Goal: Task Accomplishment & Management: Manage account settings

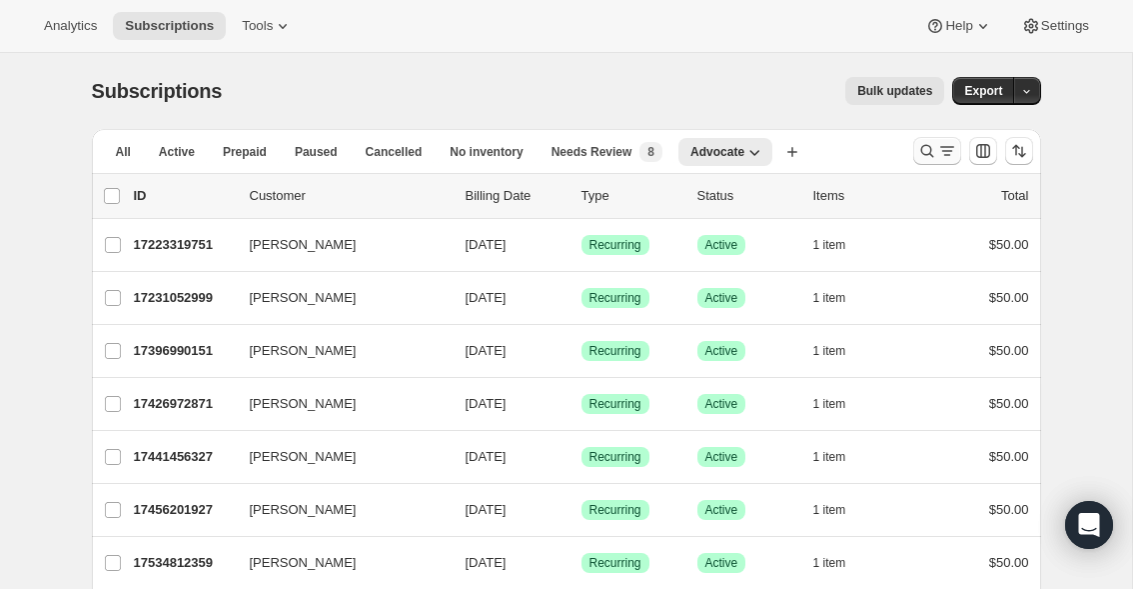
click at [925, 151] on icon "Search and filter results" at bounding box center [927, 151] width 20 height 20
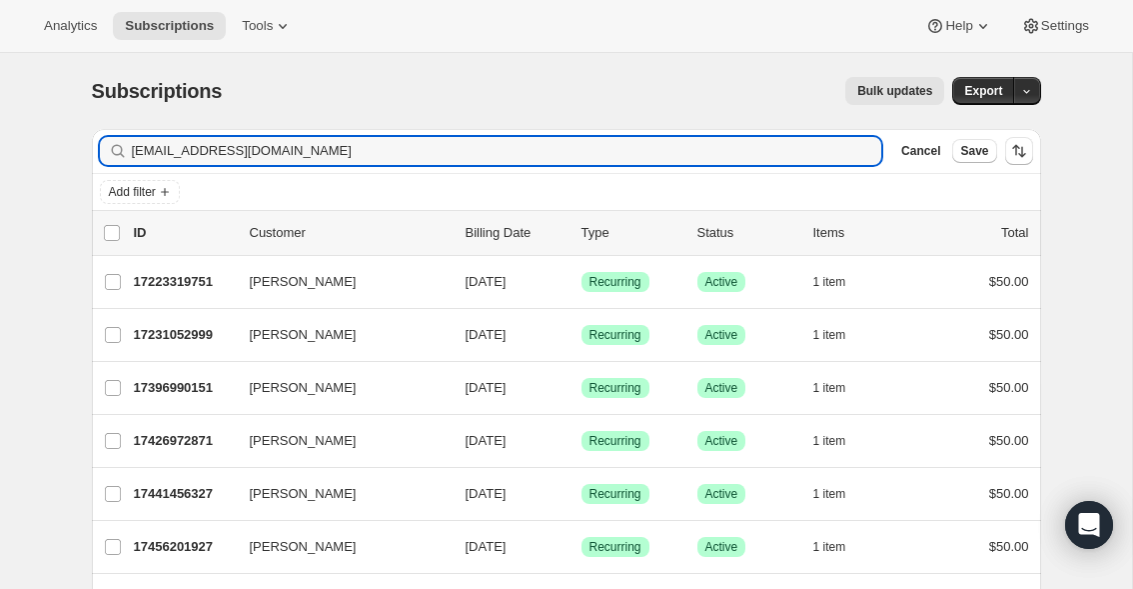
type input "silerfamily00@gmail.com"
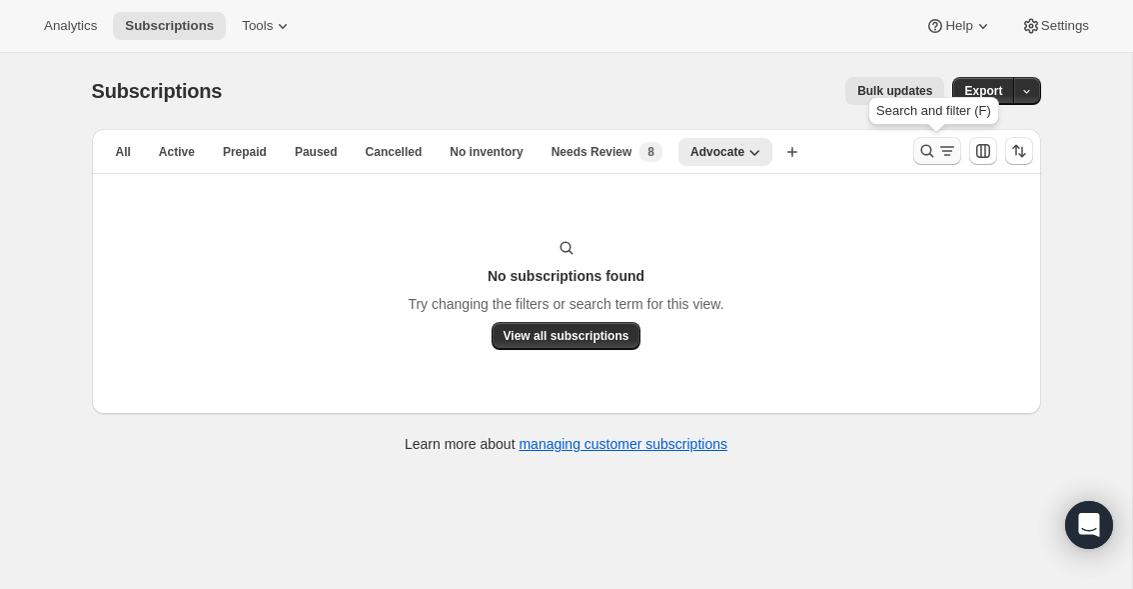
click at [926, 150] on icon "Search and filter results" at bounding box center [927, 151] width 20 height 20
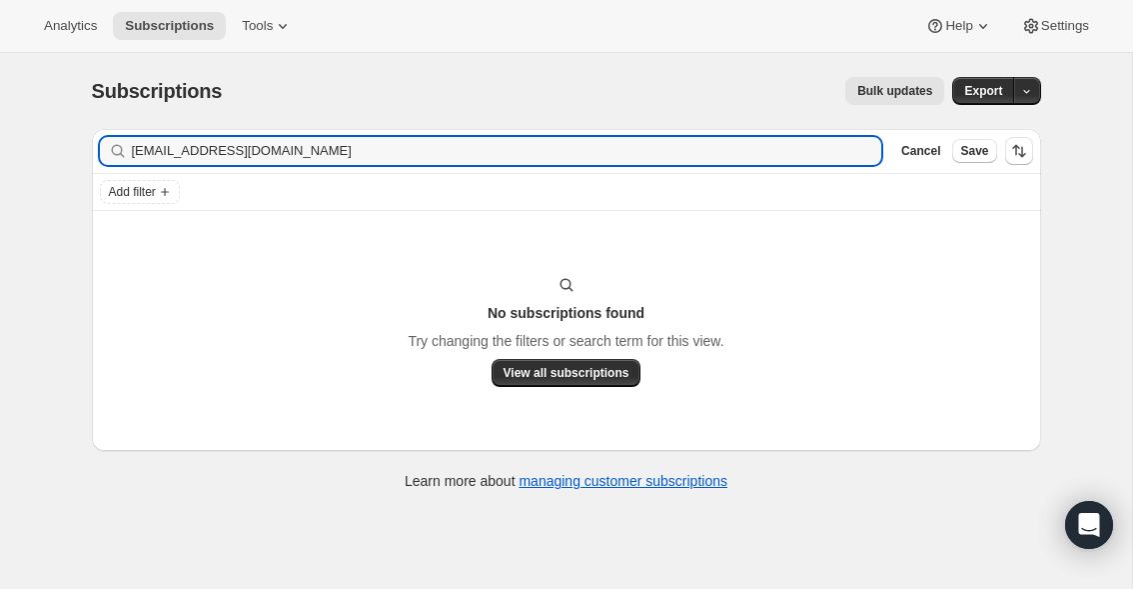
type input "rebeccapetersen01@gmail.com"
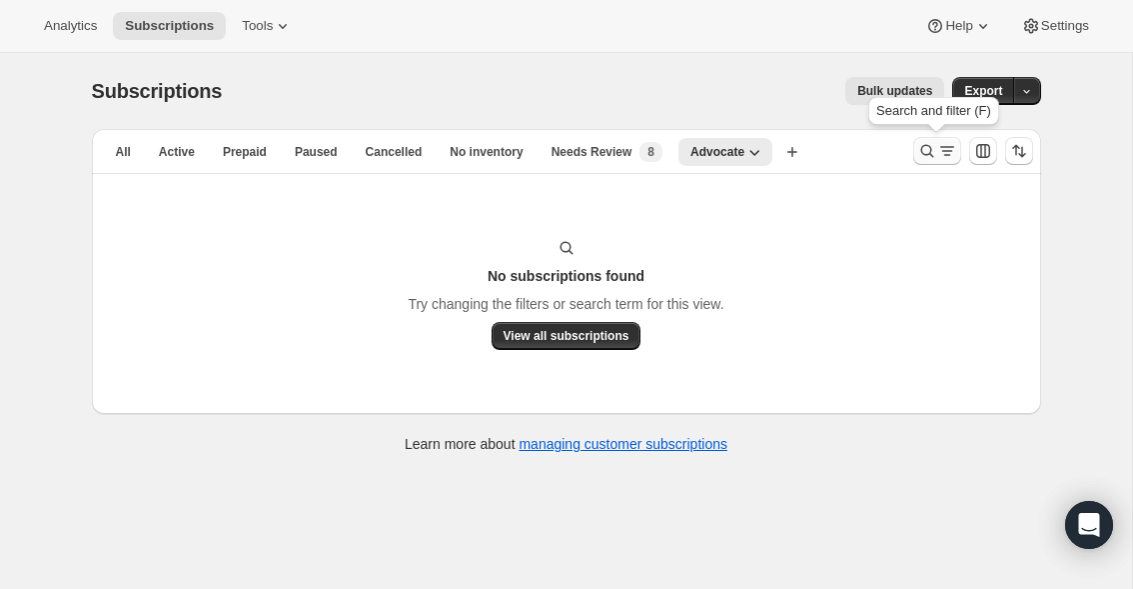
click at [914, 151] on button "Search and filter results" at bounding box center [937, 151] width 48 height 28
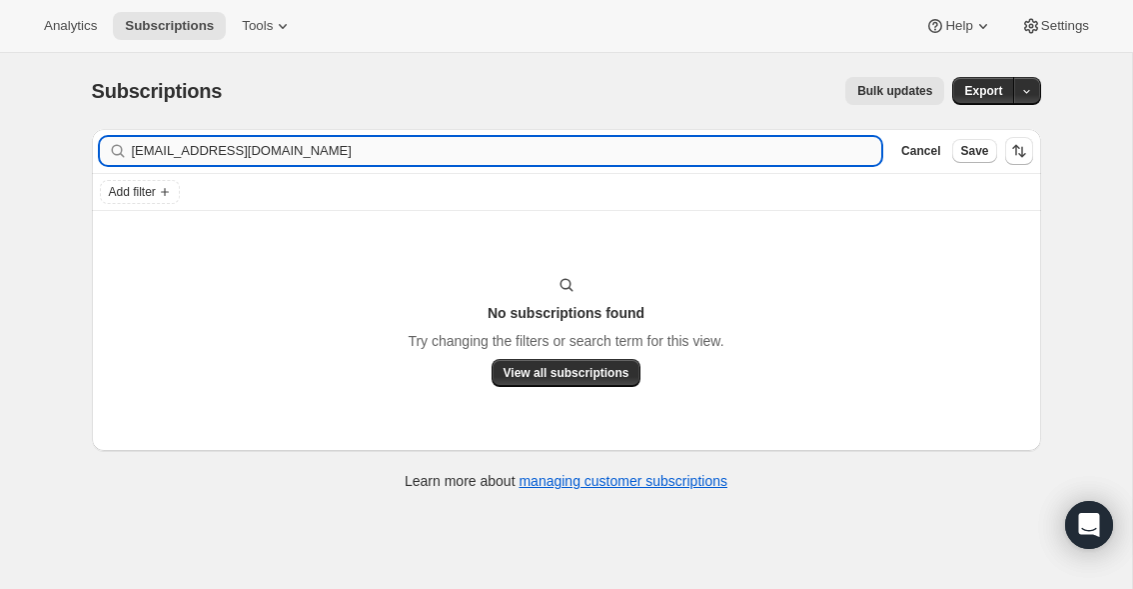
click at [561, 155] on input "rebeccapetersen01@gmail.com" at bounding box center [507, 151] width 750 height 28
click at [561, 155] on input "[EMAIL_ADDRESS][DOMAIN_NAME]" at bounding box center [507, 151] width 750 height 28
type input "britniwilkens@live.com"
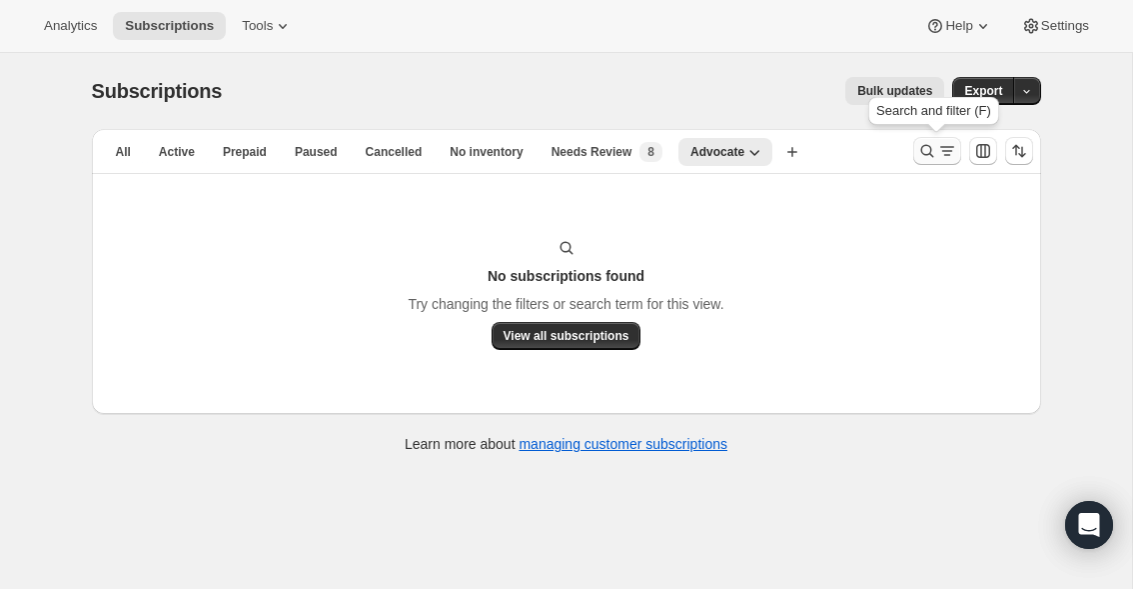
click at [927, 153] on icon "Search and filter results" at bounding box center [927, 151] width 20 height 20
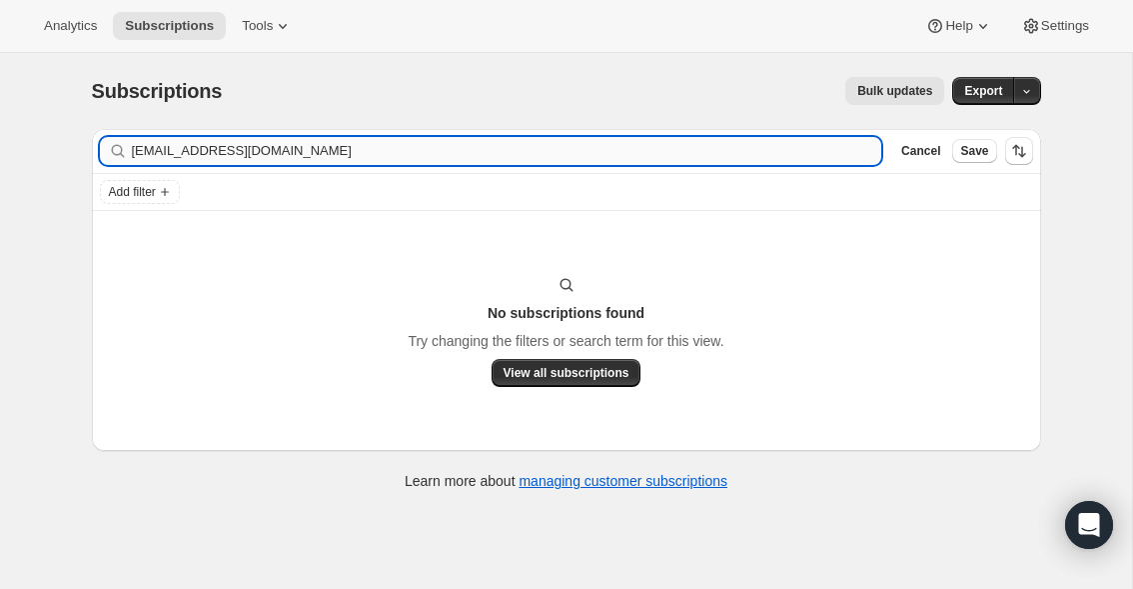
click at [366, 140] on input "[EMAIL_ADDRESS][DOMAIN_NAME]" at bounding box center [507, 151] width 750 height 28
click at [366, 140] on input "britniwilkens@live.com" at bounding box center [507, 151] width 750 height 28
type input "brookeajarvis12@gmail.com"
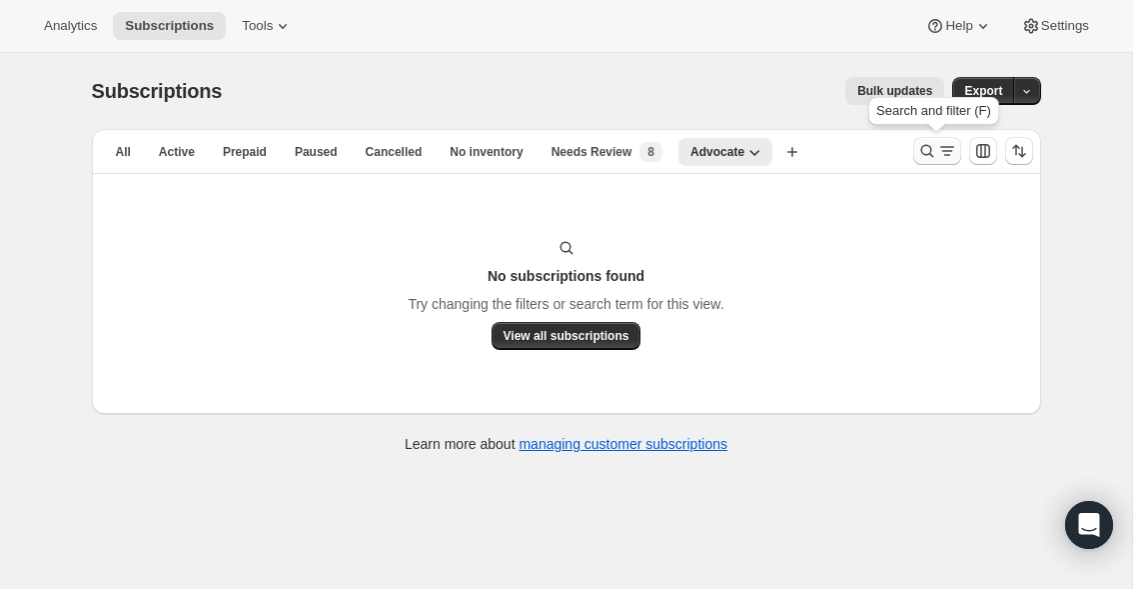
click at [917, 148] on icon "Search and filter results" at bounding box center [927, 151] width 20 height 20
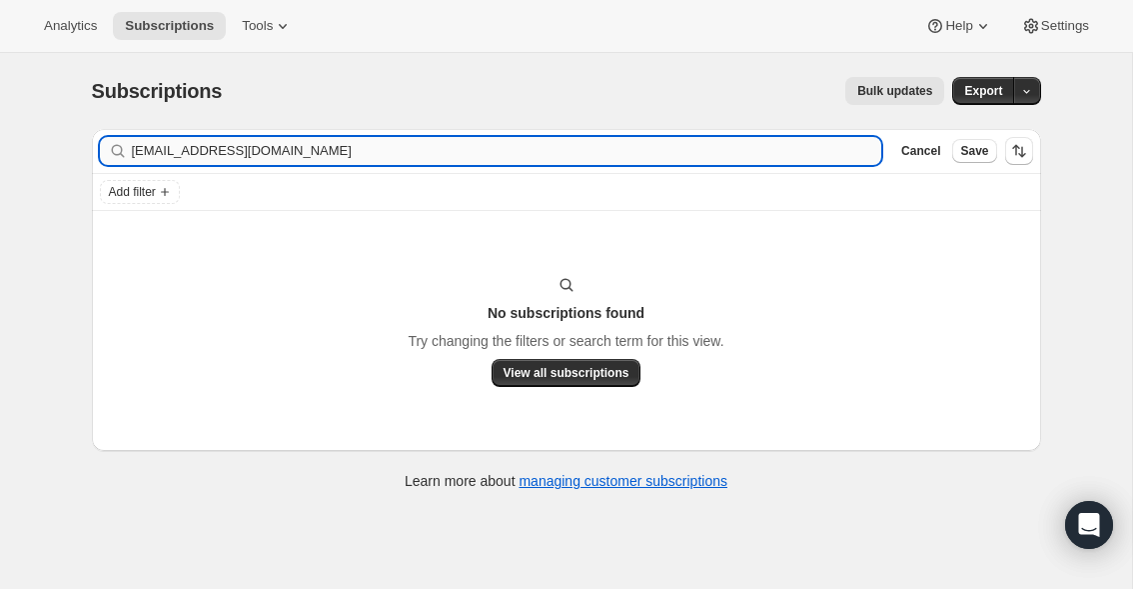
click at [328, 138] on input "brookeajarvis12@gmail.com" at bounding box center [507, 151] width 750 height 28
type input "capaka1118@outlook.com"
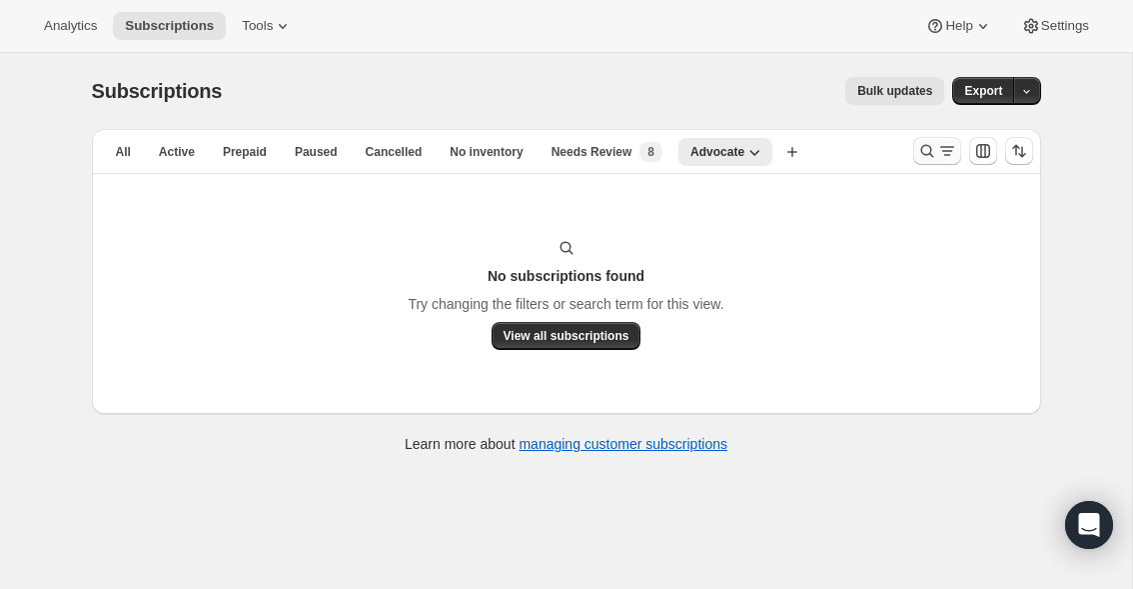
click at [931, 149] on icon "Search and filter results" at bounding box center [927, 151] width 20 height 20
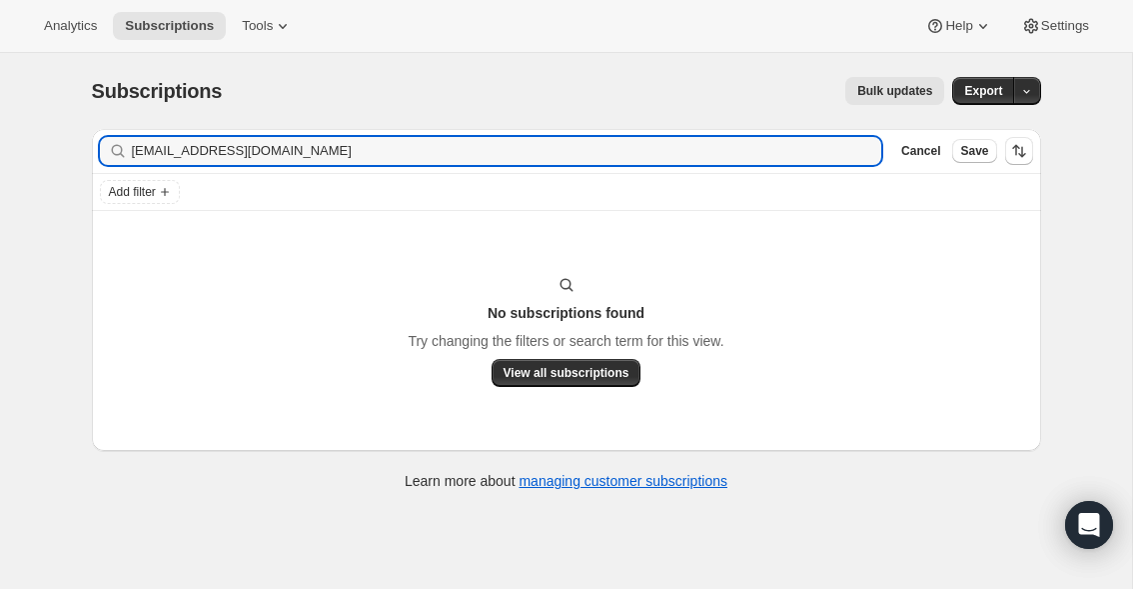
type input "[EMAIL_ADDRESS][DOMAIN_NAME]"
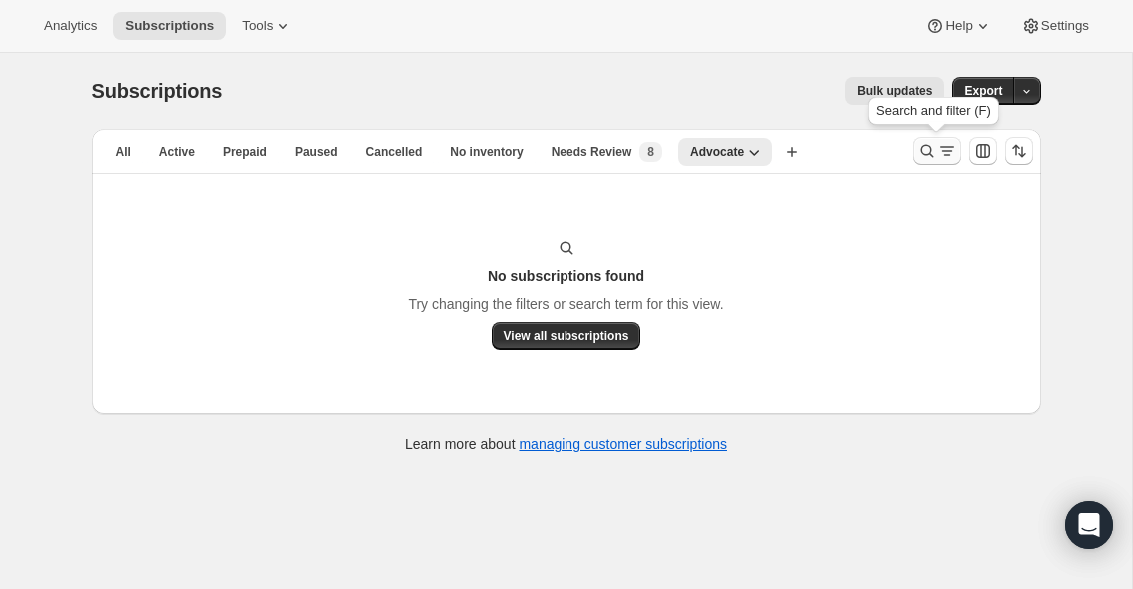
click at [931, 151] on icon "Search and filter results" at bounding box center [926, 151] width 13 height 13
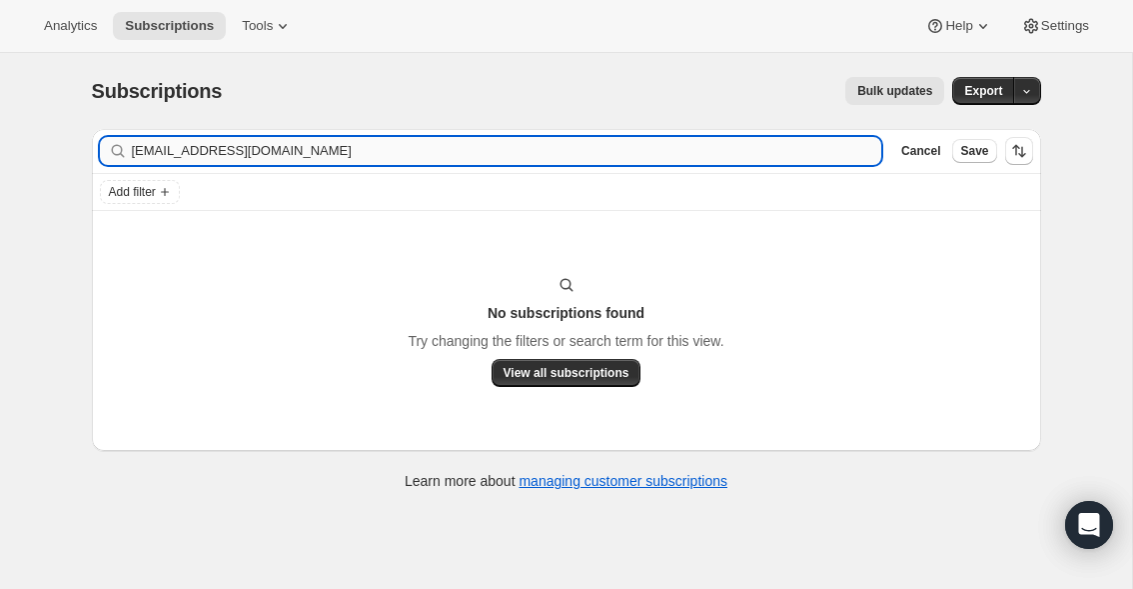
click at [355, 156] on input "lcmontoya21@yahoo.com" at bounding box center [507, 151] width 750 height 28
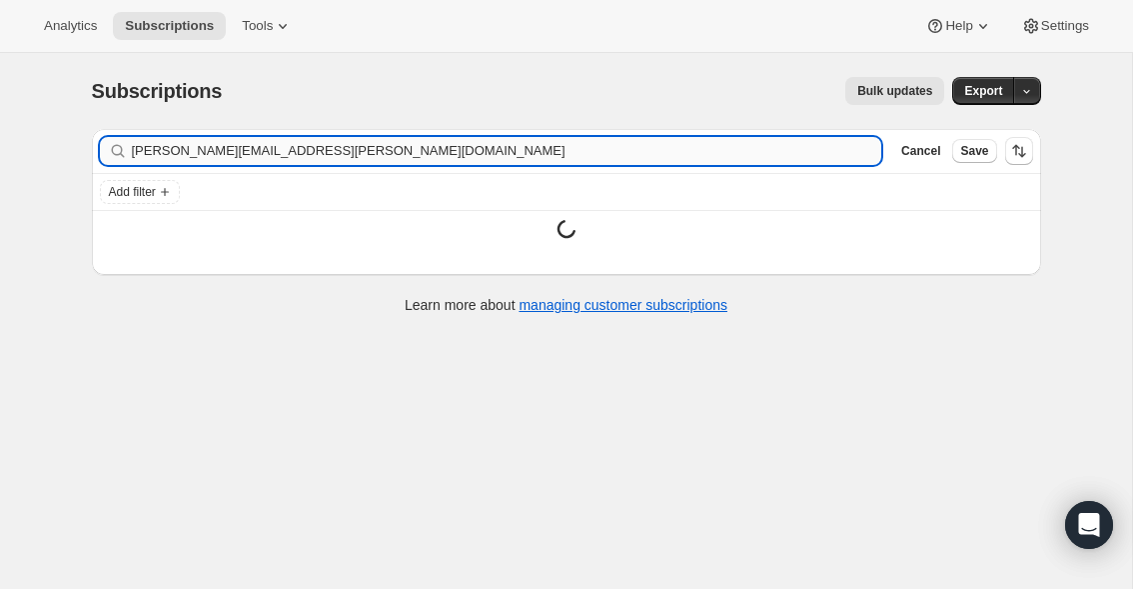
type input "carrie.k.kelley@gmail.com"
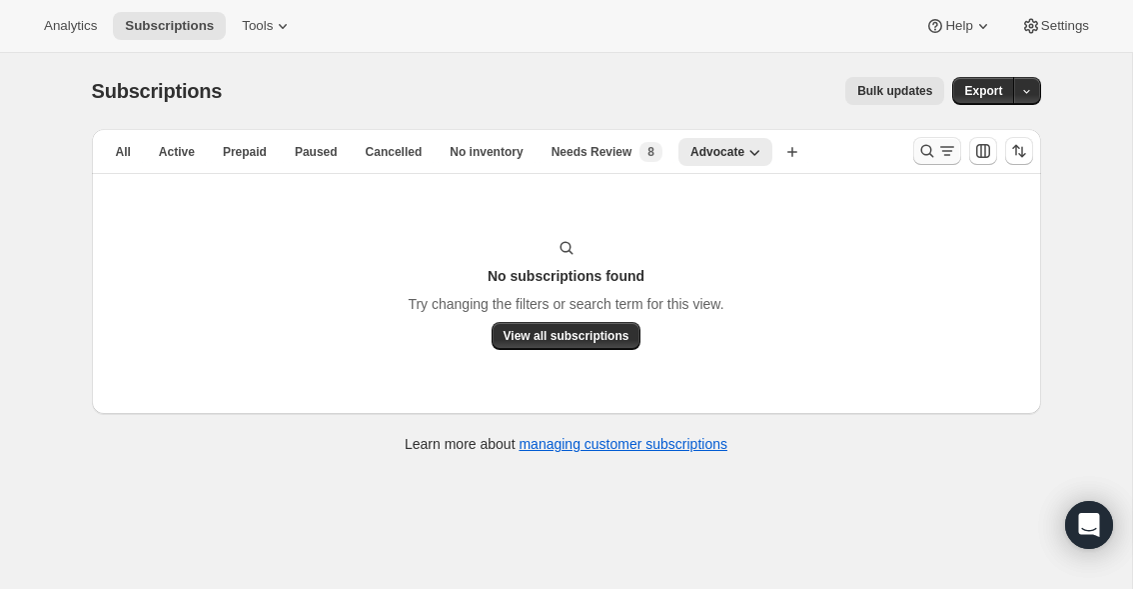
click at [926, 150] on icon "Search and filter results" at bounding box center [927, 151] width 20 height 20
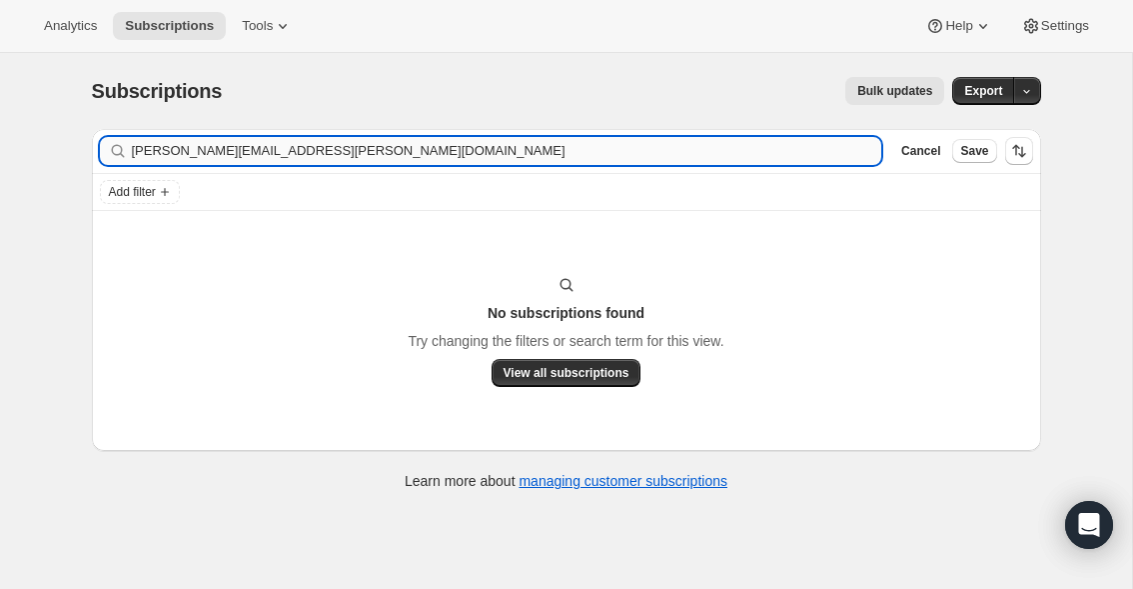
click at [361, 144] on input "[PERSON_NAME][EMAIL_ADDRESS][PERSON_NAME][DOMAIN_NAME]" at bounding box center [507, 151] width 750 height 28
click at [361, 144] on input "carrie.k.kelley@gmail.com" at bounding box center [507, 151] width 750 height 28
type input "hcb78@att.net"
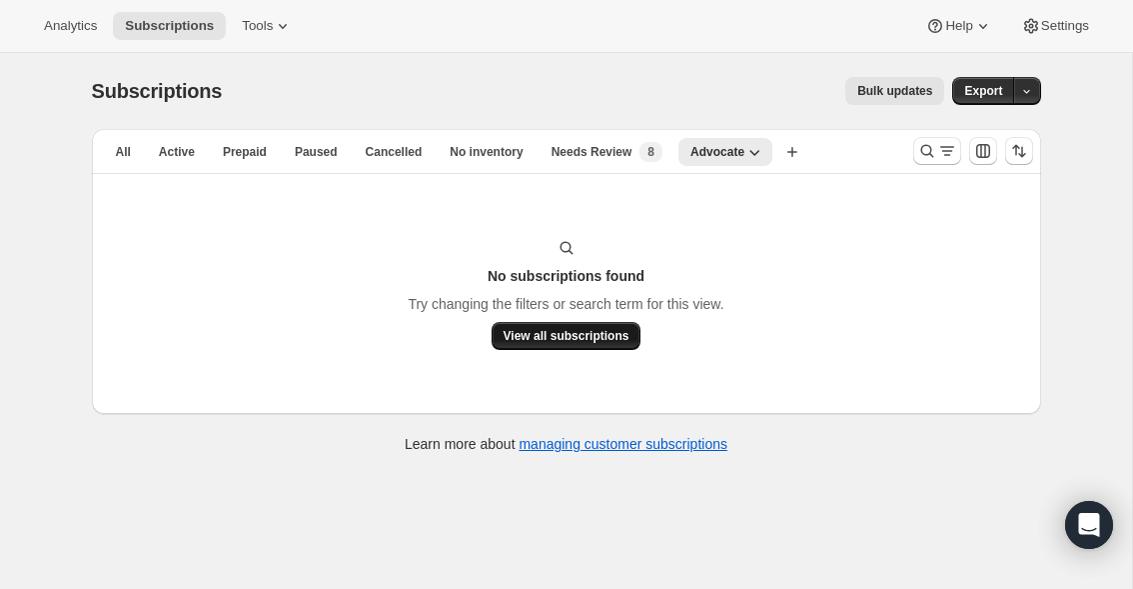
click at [582, 333] on span "View all subscriptions" at bounding box center [567, 336] width 126 height 16
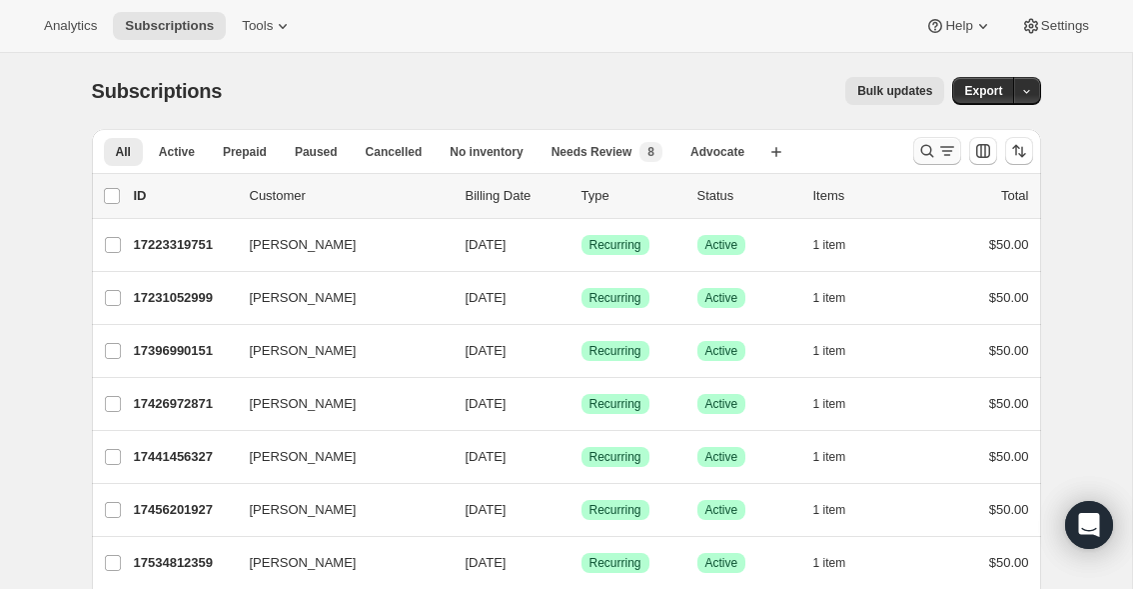
click at [930, 146] on icon "Search and filter results" at bounding box center [927, 151] width 20 height 20
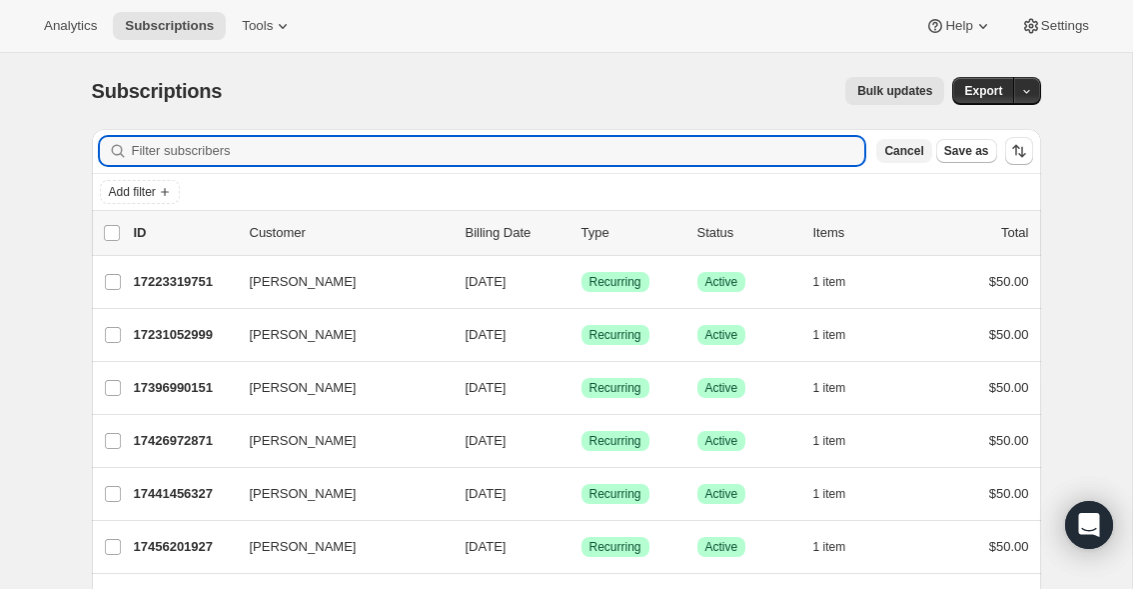
click at [915, 149] on span "Cancel" at bounding box center [903, 151] width 39 height 16
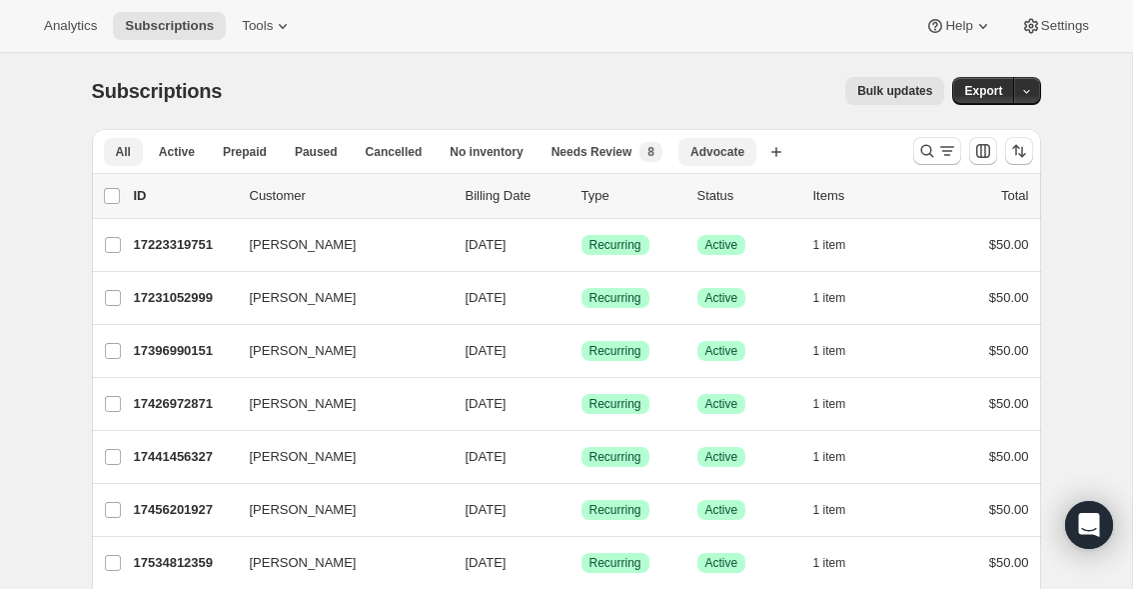
click at [729, 162] on button "Advocate" at bounding box center [718, 152] width 78 height 28
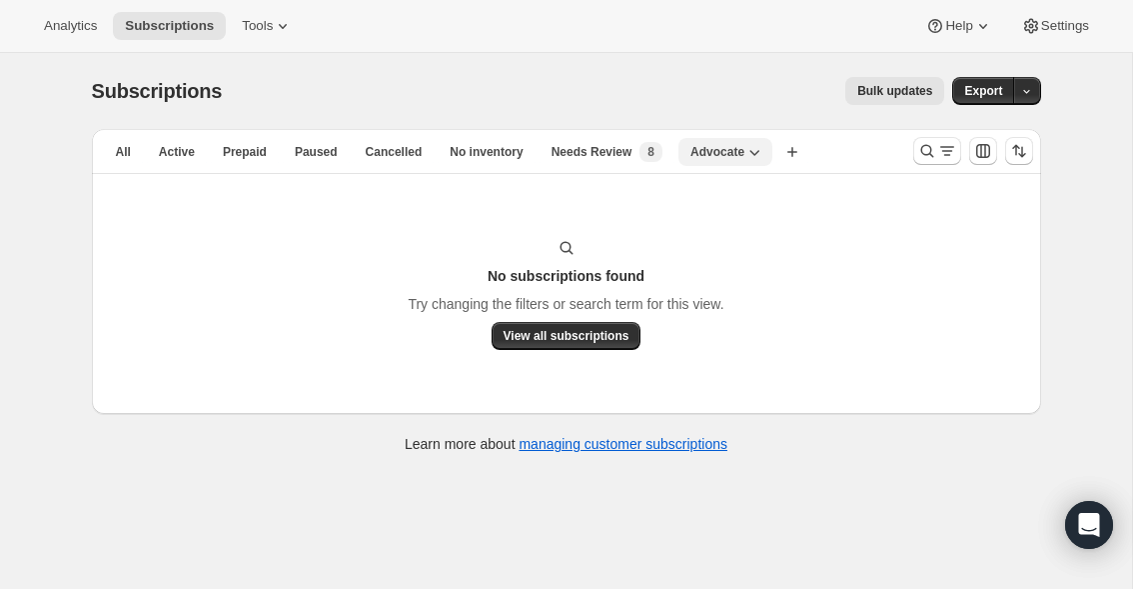
click at [755, 154] on icon "button" at bounding box center [754, 152] width 20 height 20
click at [759, 154] on icon "button" at bounding box center [754, 152] width 20 height 20
click at [761, 142] on icon "button" at bounding box center [754, 152] width 20 height 20
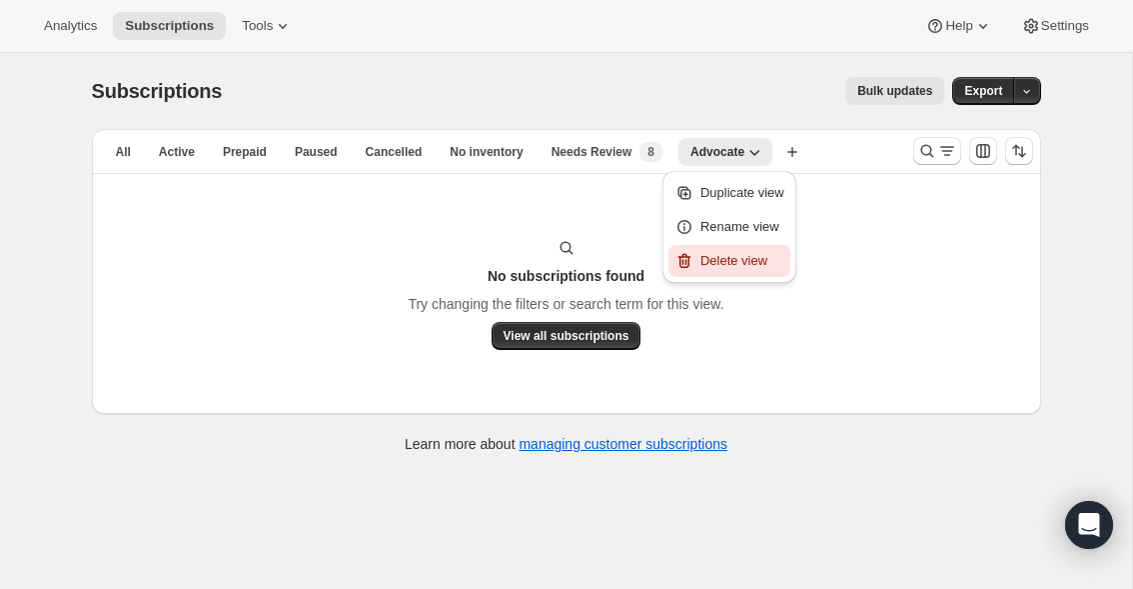
click at [753, 248] on button "Delete view" at bounding box center [730, 261] width 122 height 32
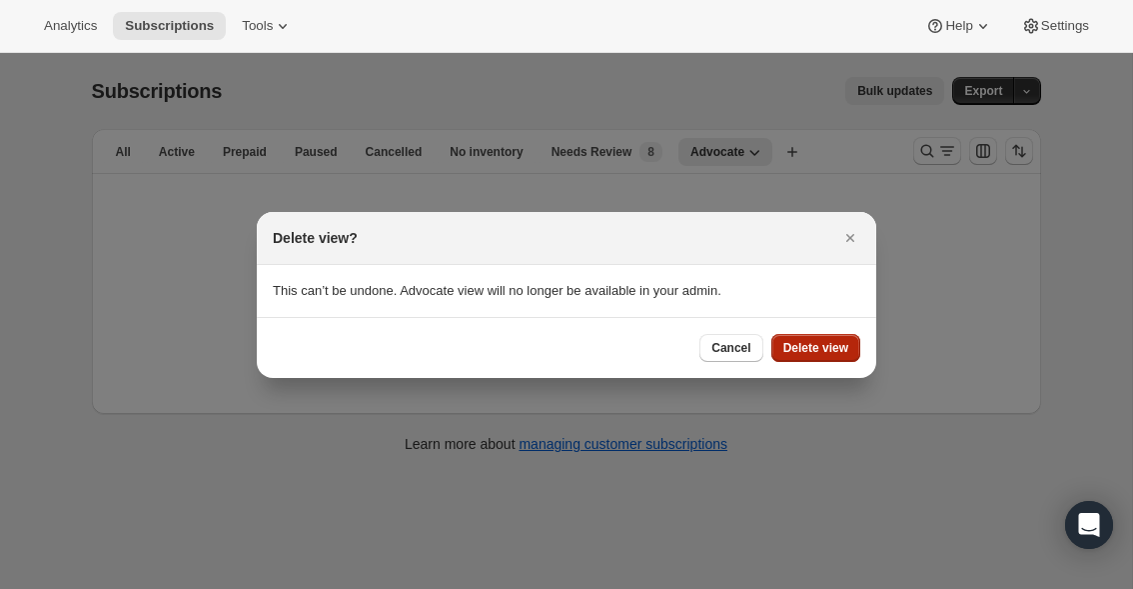
click at [830, 357] on button "Delete view" at bounding box center [815, 348] width 89 height 28
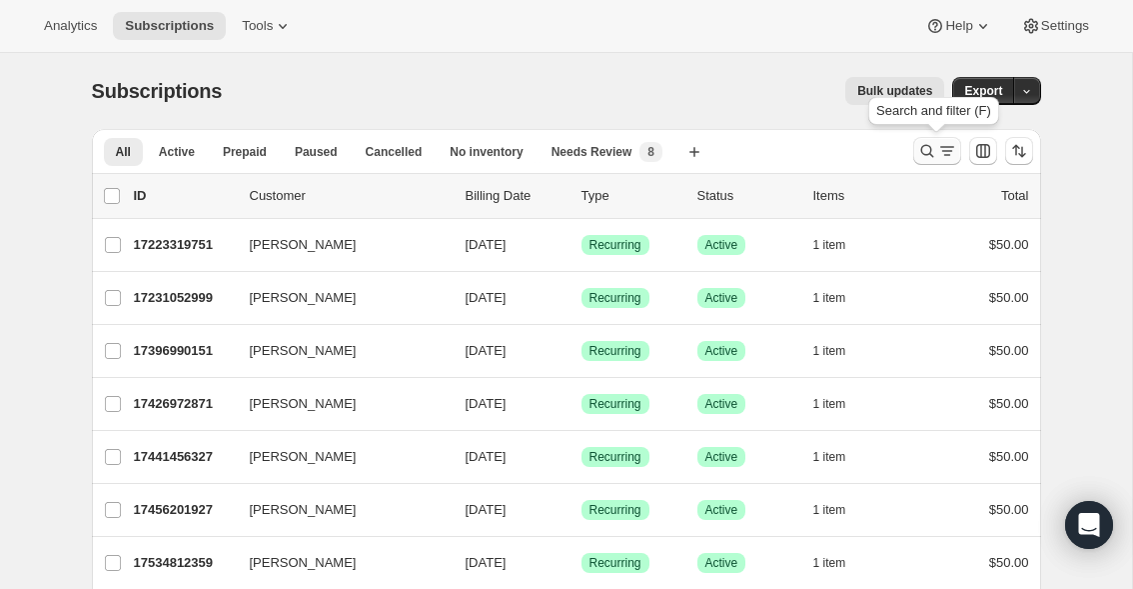
click at [917, 151] on icon "Search and filter results" at bounding box center [927, 151] width 20 height 20
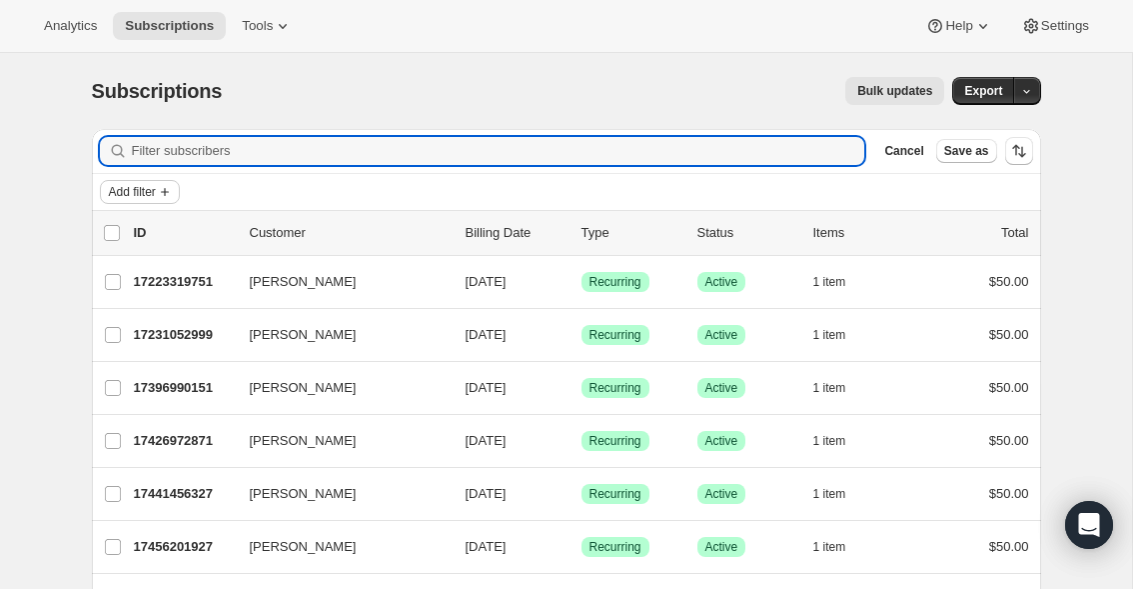
click at [132, 196] on span "Add filter" at bounding box center [132, 192] width 47 height 16
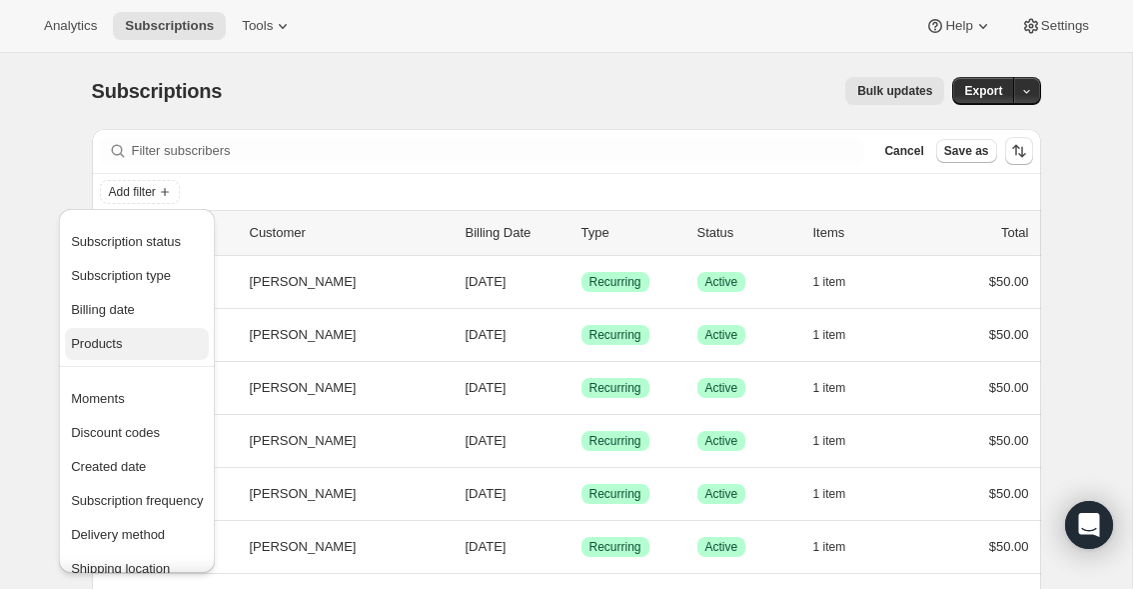
click at [137, 343] on span "Products" at bounding box center [137, 344] width 132 height 20
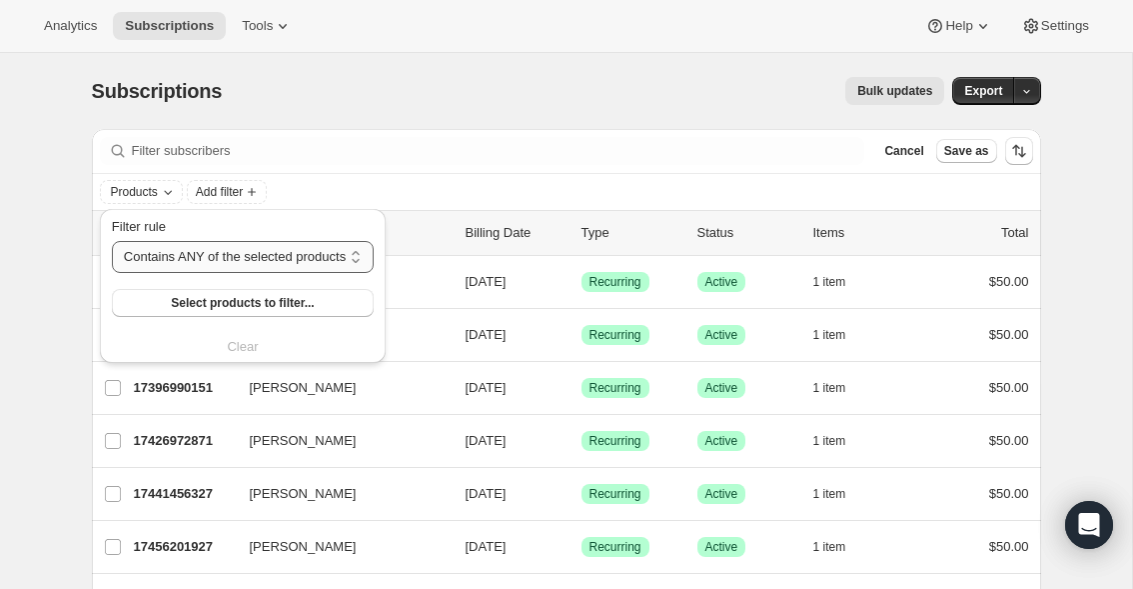
click at [283, 258] on select "Contains ANY of the selected products Contains ALL of the selected products Con…" at bounding box center [243, 257] width 262 height 32
click at [236, 306] on span "Select products to filter..." at bounding box center [242, 303] width 143 height 16
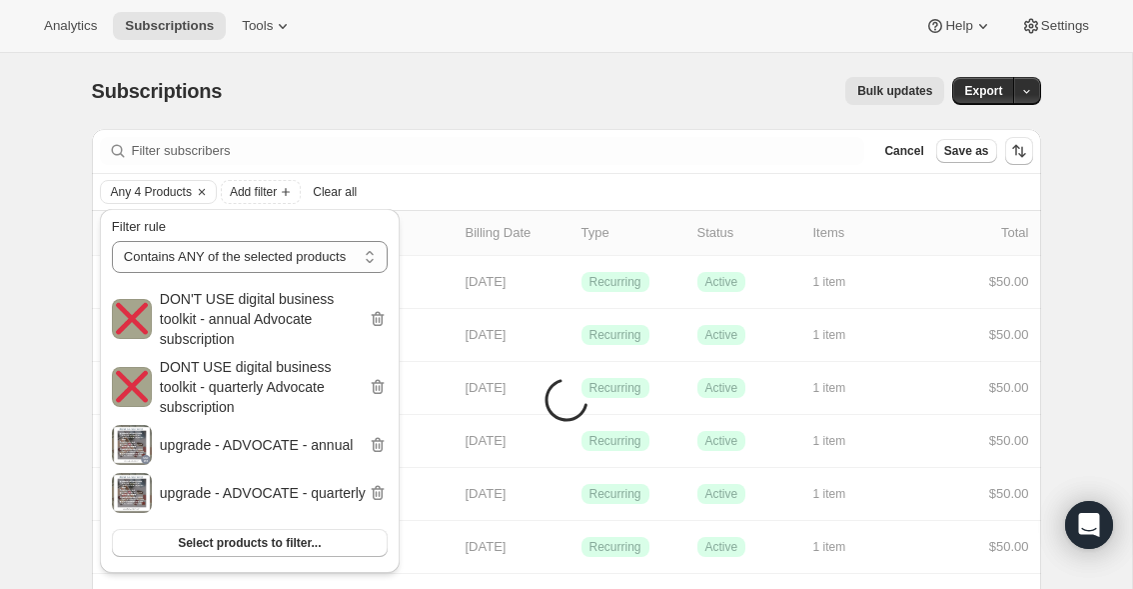
click at [450, 187] on div "Any 4 Products Add filter Clear all" at bounding box center [566, 192] width 933 height 24
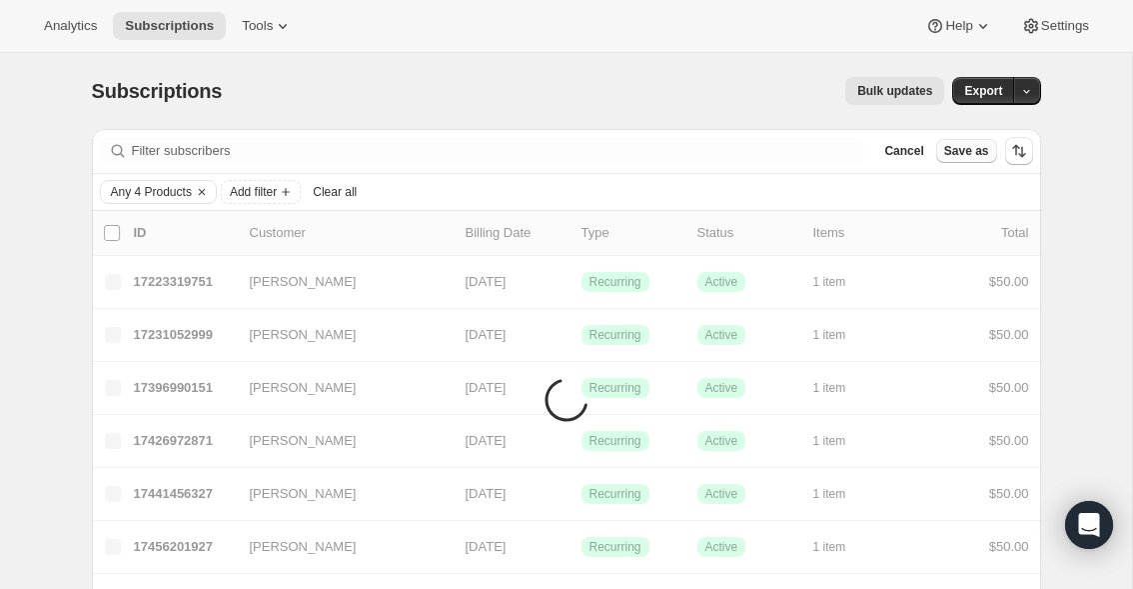
click at [955, 156] on span "Save as" at bounding box center [966, 151] width 45 height 16
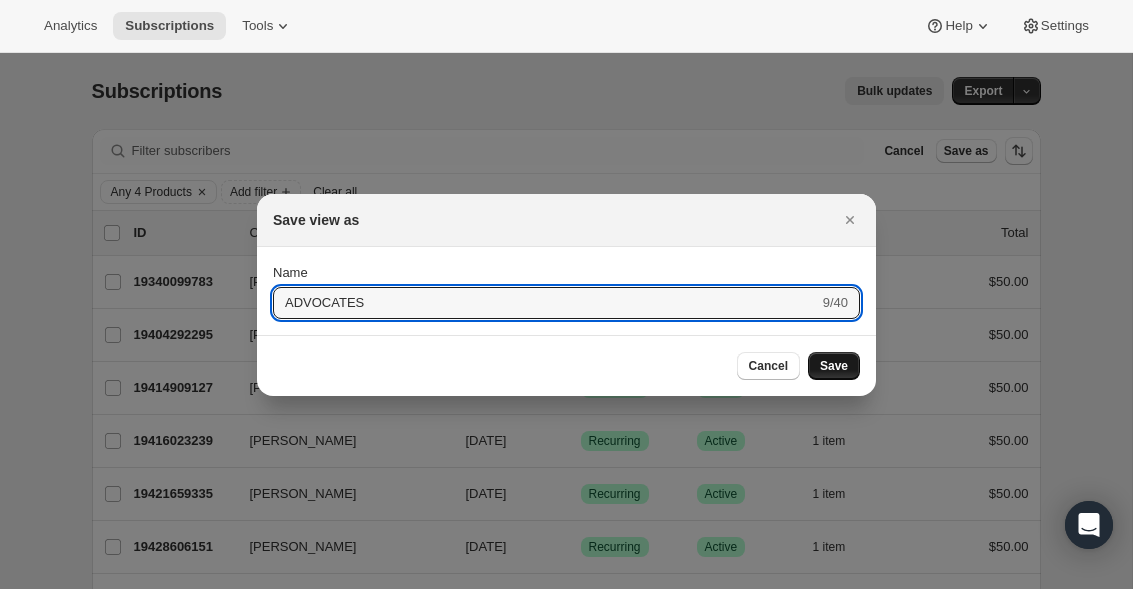
type input "ADVOCATES"
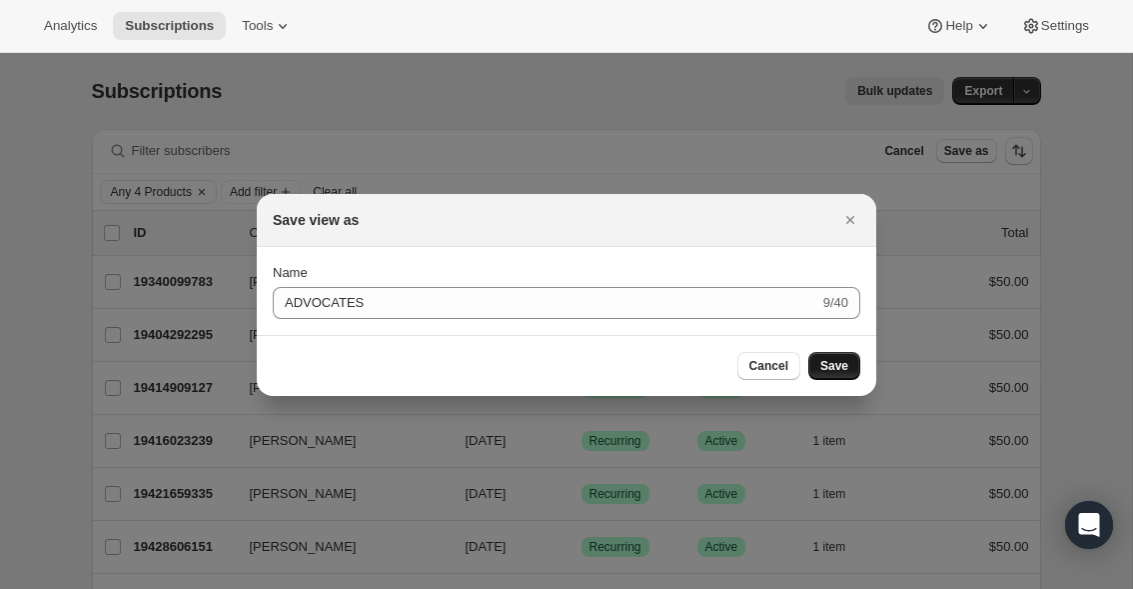
click at [833, 365] on span "Save" at bounding box center [834, 366] width 28 height 16
